Goal: Information Seeking & Learning: Learn about a topic

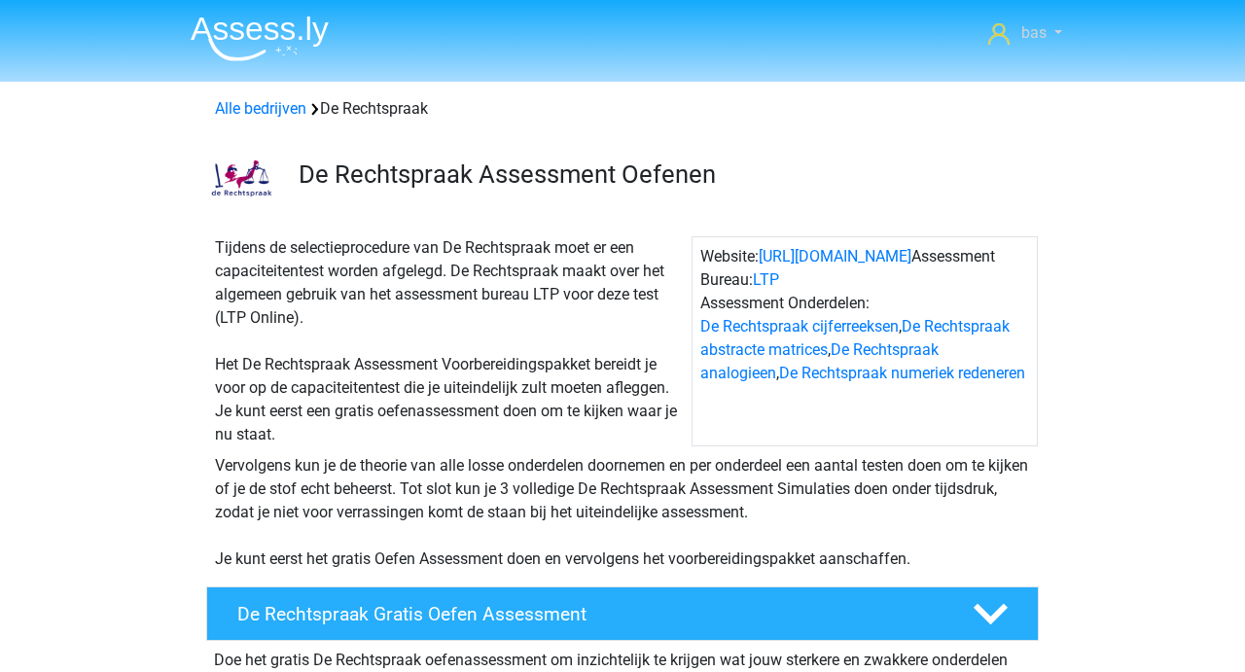
click at [1043, 41] on span "bas" at bounding box center [1033, 32] width 25 height 18
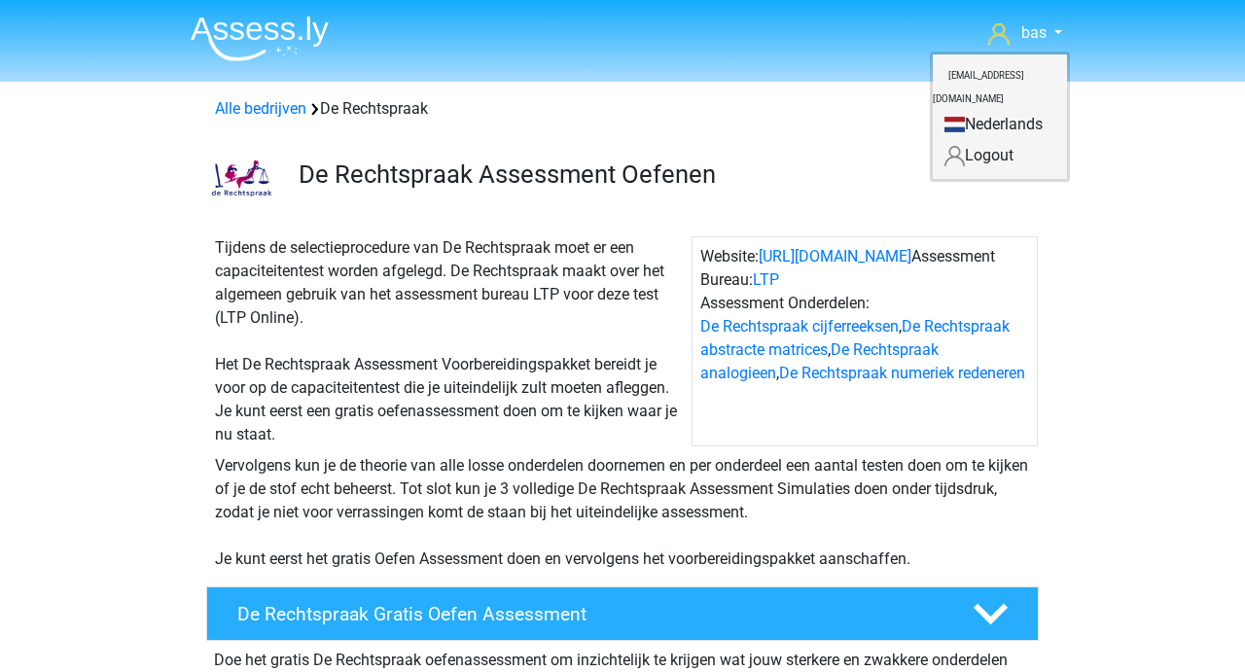
click at [535, 301] on div "Tijdens de selectieprocedure van De Rechtspraak moet er een capaciteitentest wo…" at bounding box center [449, 341] width 484 height 210
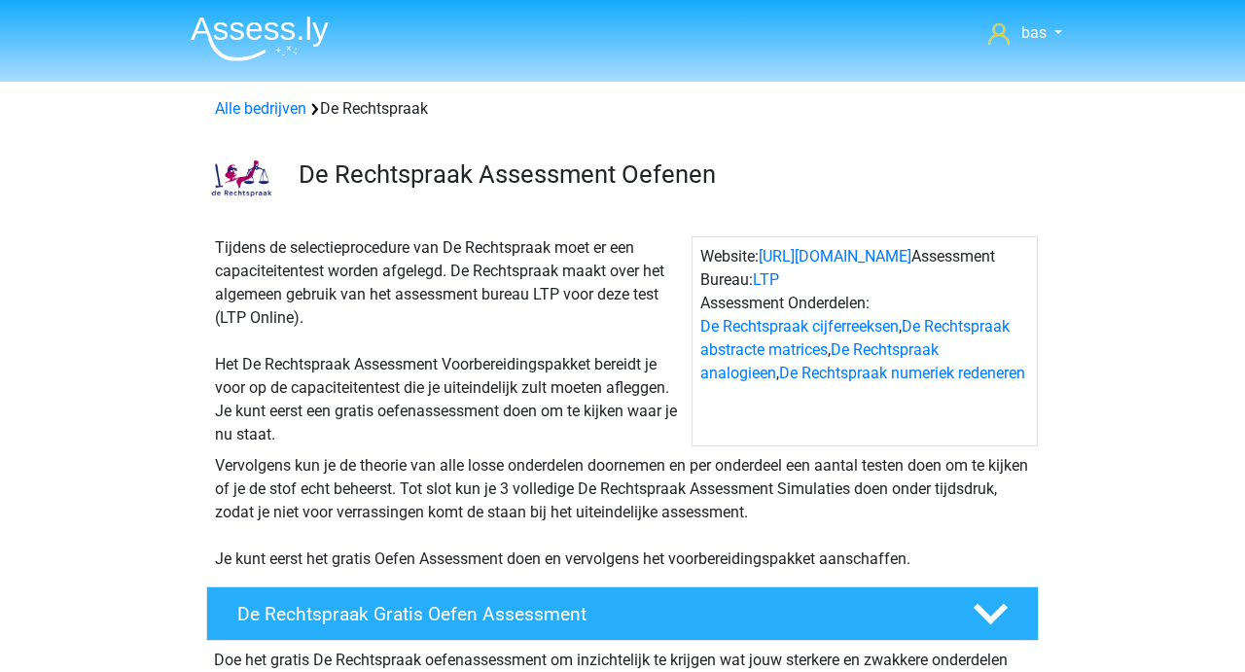
click at [259, 31] on img at bounding box center [260, 39] width 138 height 46
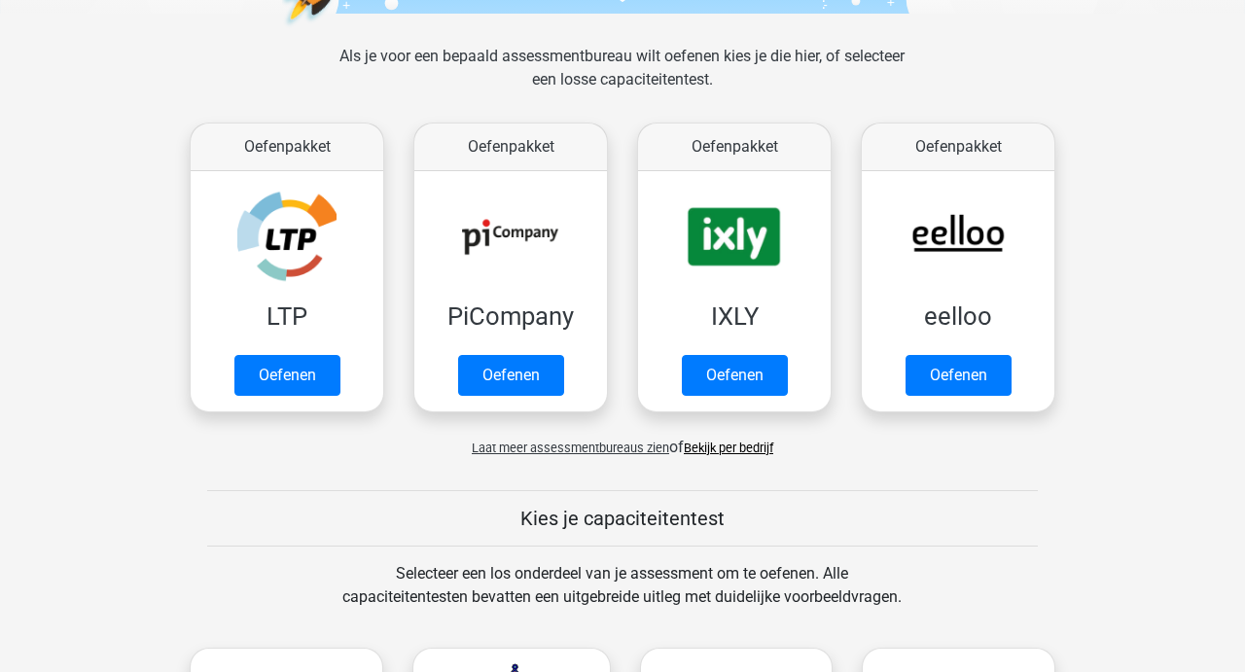
scroll to position [332, 0]
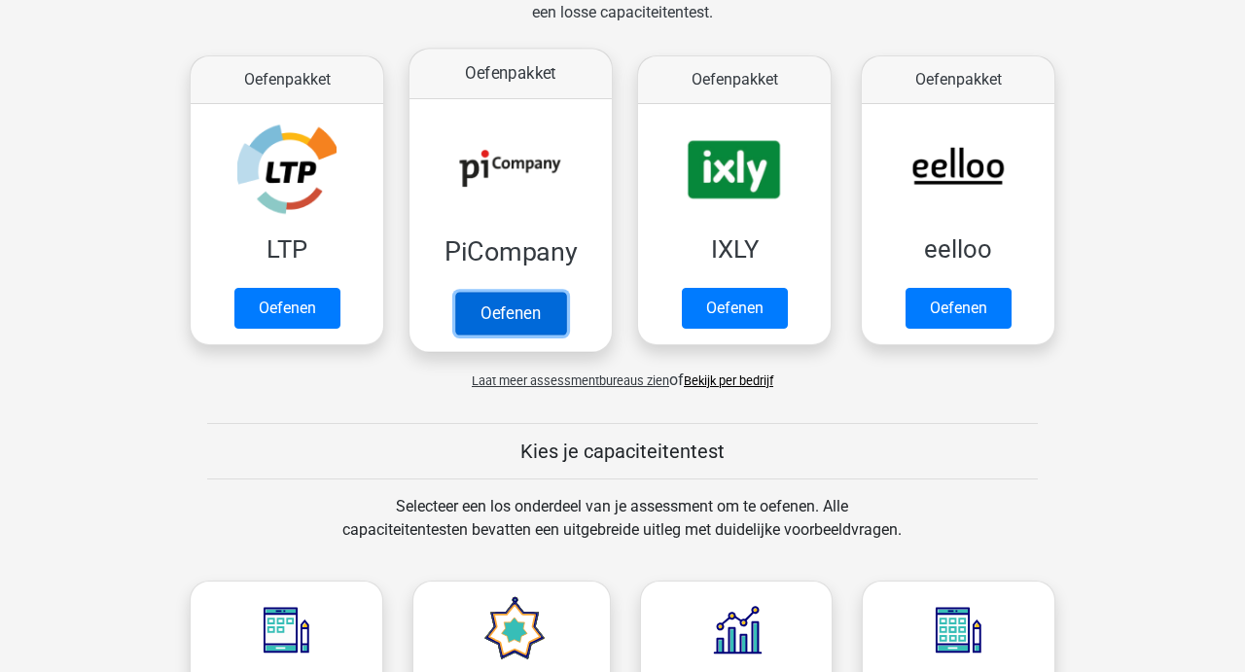
click at [493, 300] on link "Oefenen" at bounding box center [510, 313] width 111 height 43
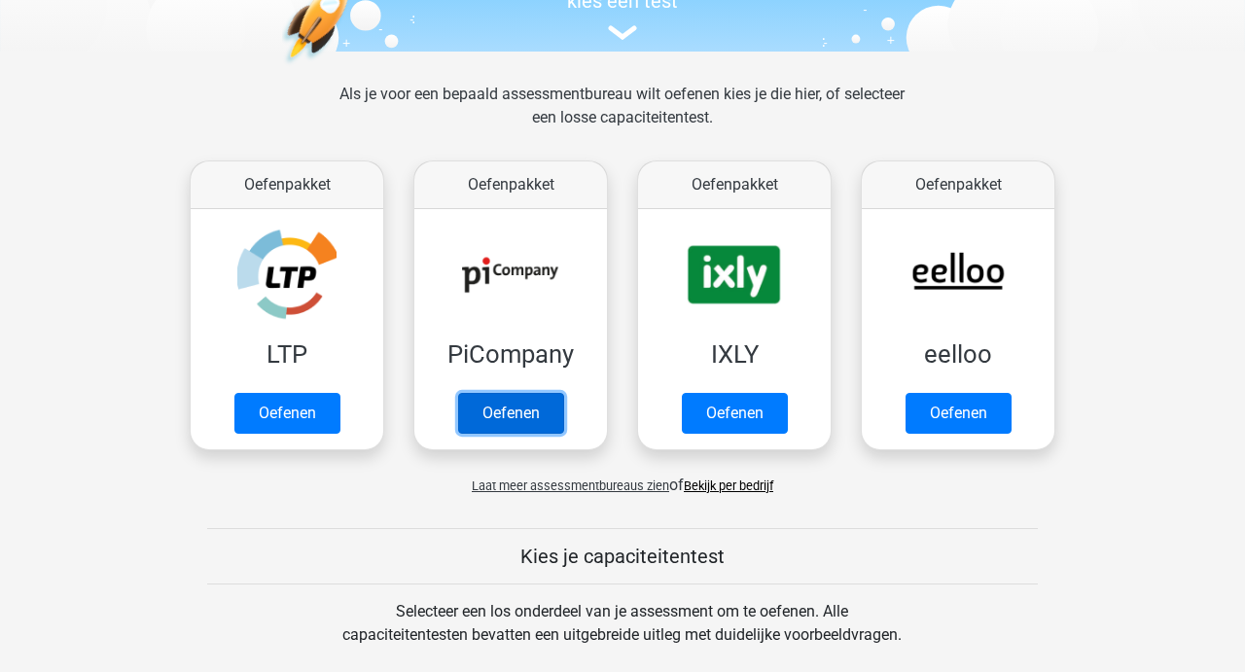
scroll to position [253, 0]
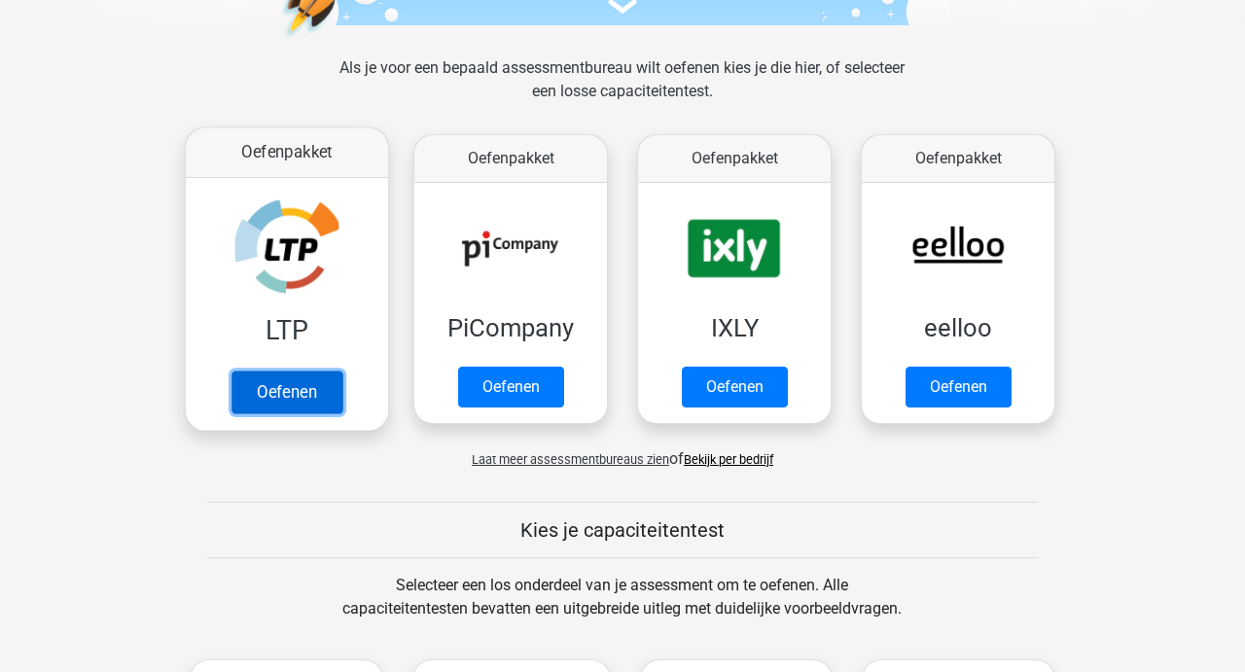
click at [287, 385] on link "Oefenen" at bounding box center [286, 392] width 111 height 43
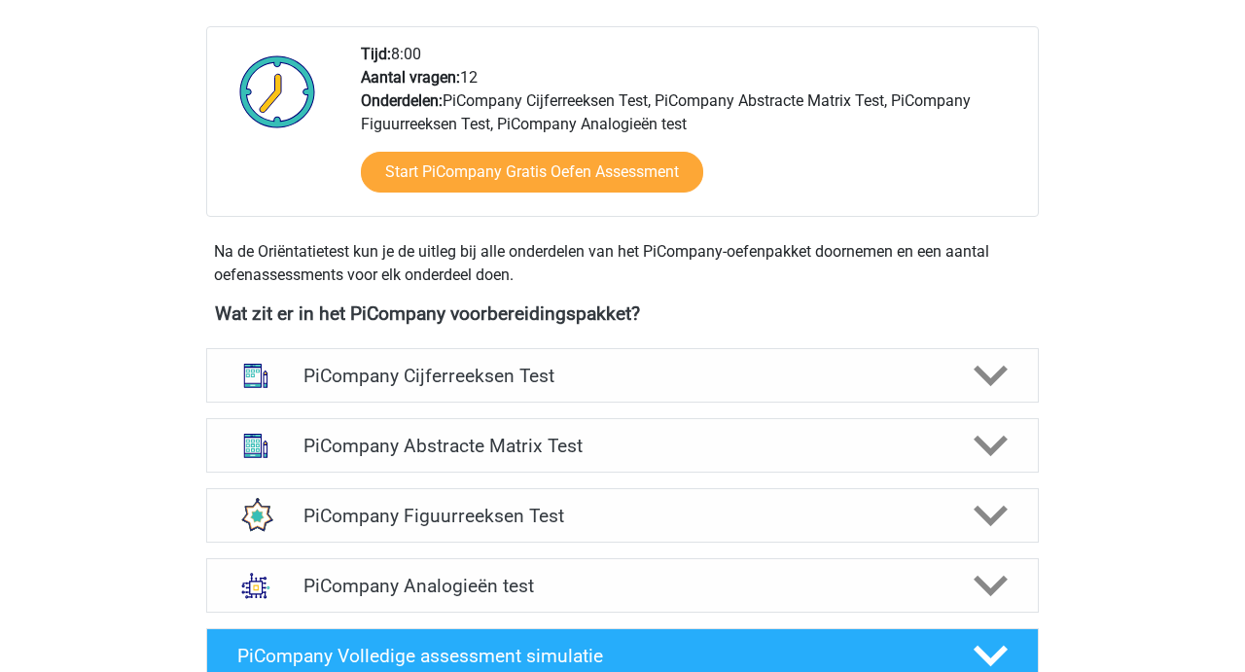
scroll to position [490, 0]
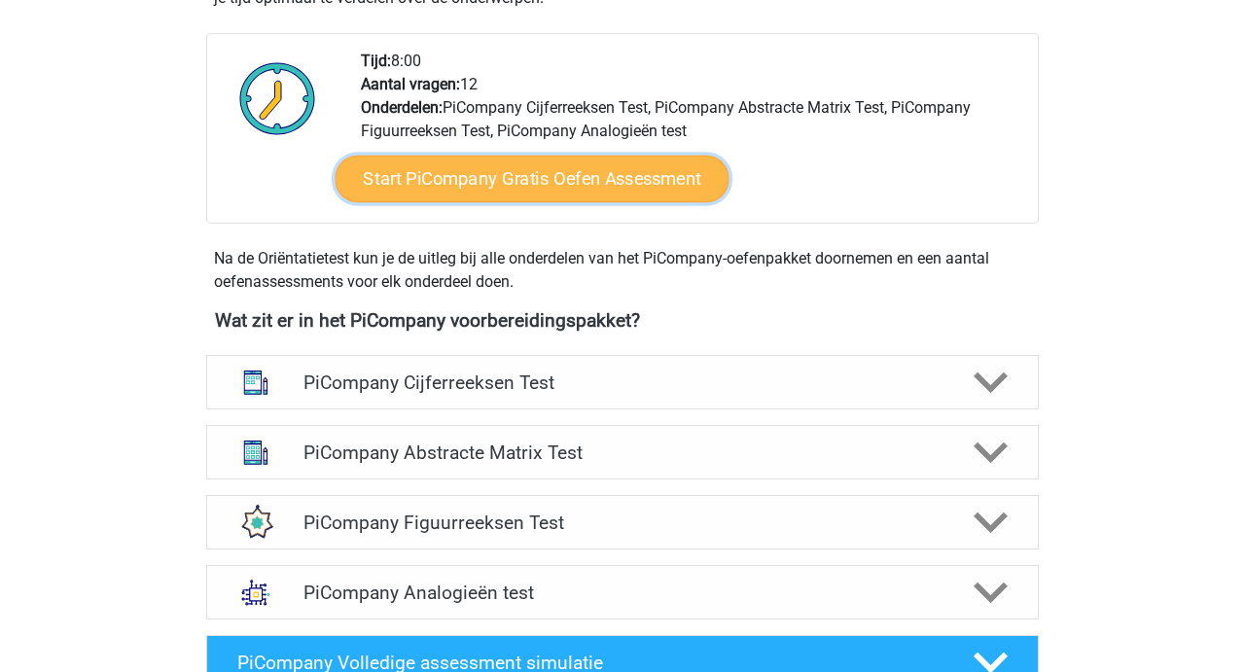
click at [497, 202] on link "Start PiCompany Gratis Oefen Assessment" at bounding box center [533, 179] width 394 height 47
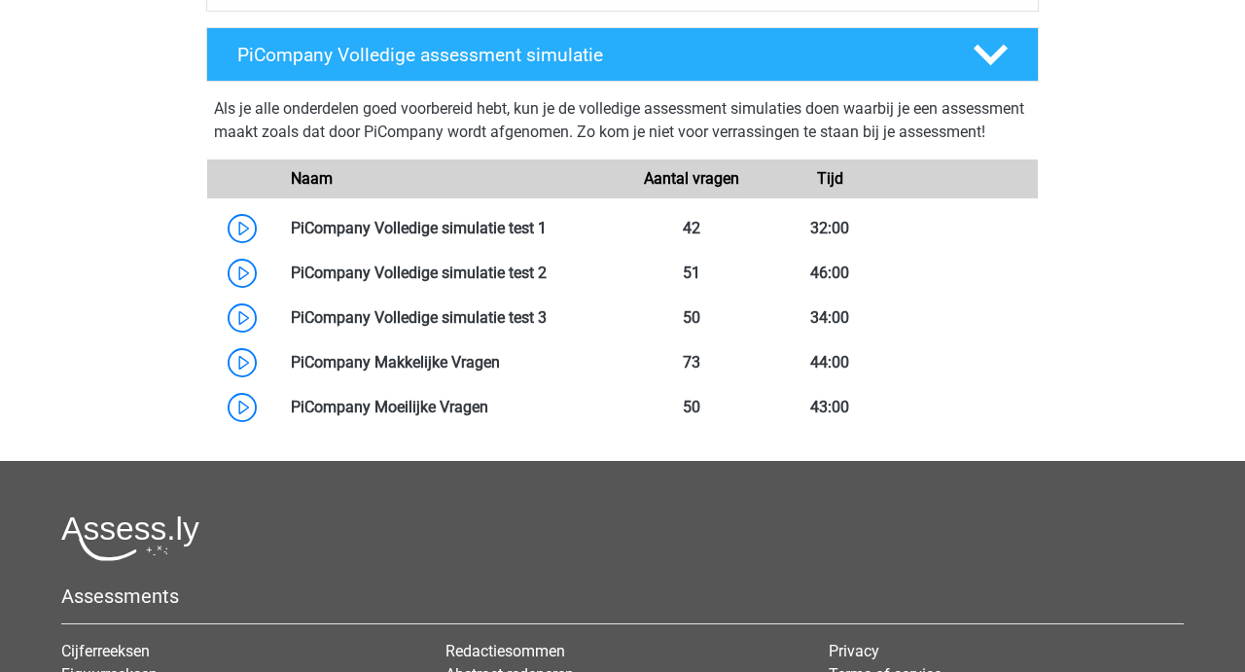
scroll to position [1100, 0]
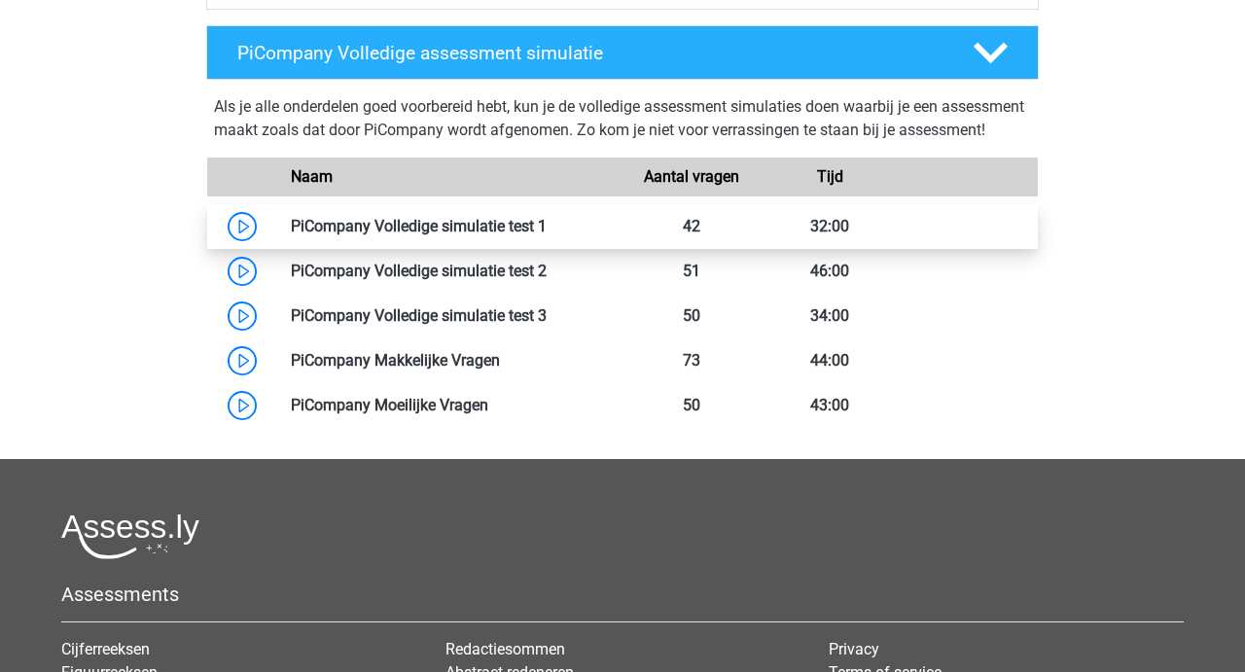
click at [547, 235] on link at bounding box center [547, 226] width 0 height 18
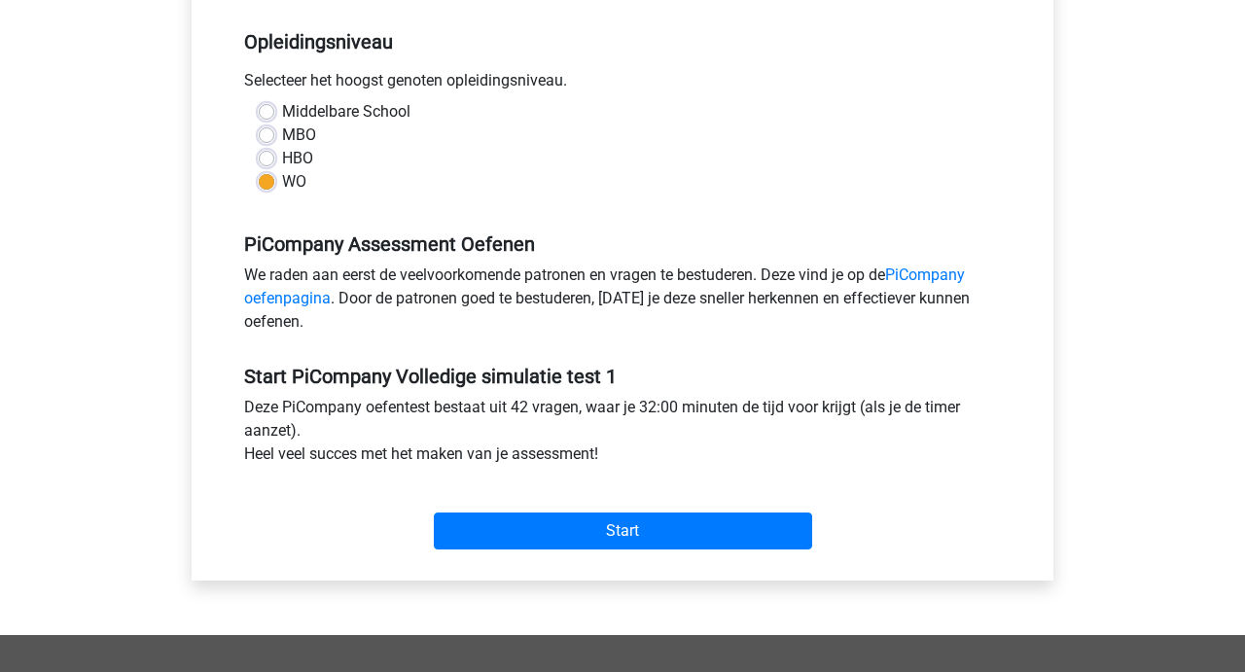
scroll to position [410, 0]
